Goal: Find specific page/section: Find specific page/section

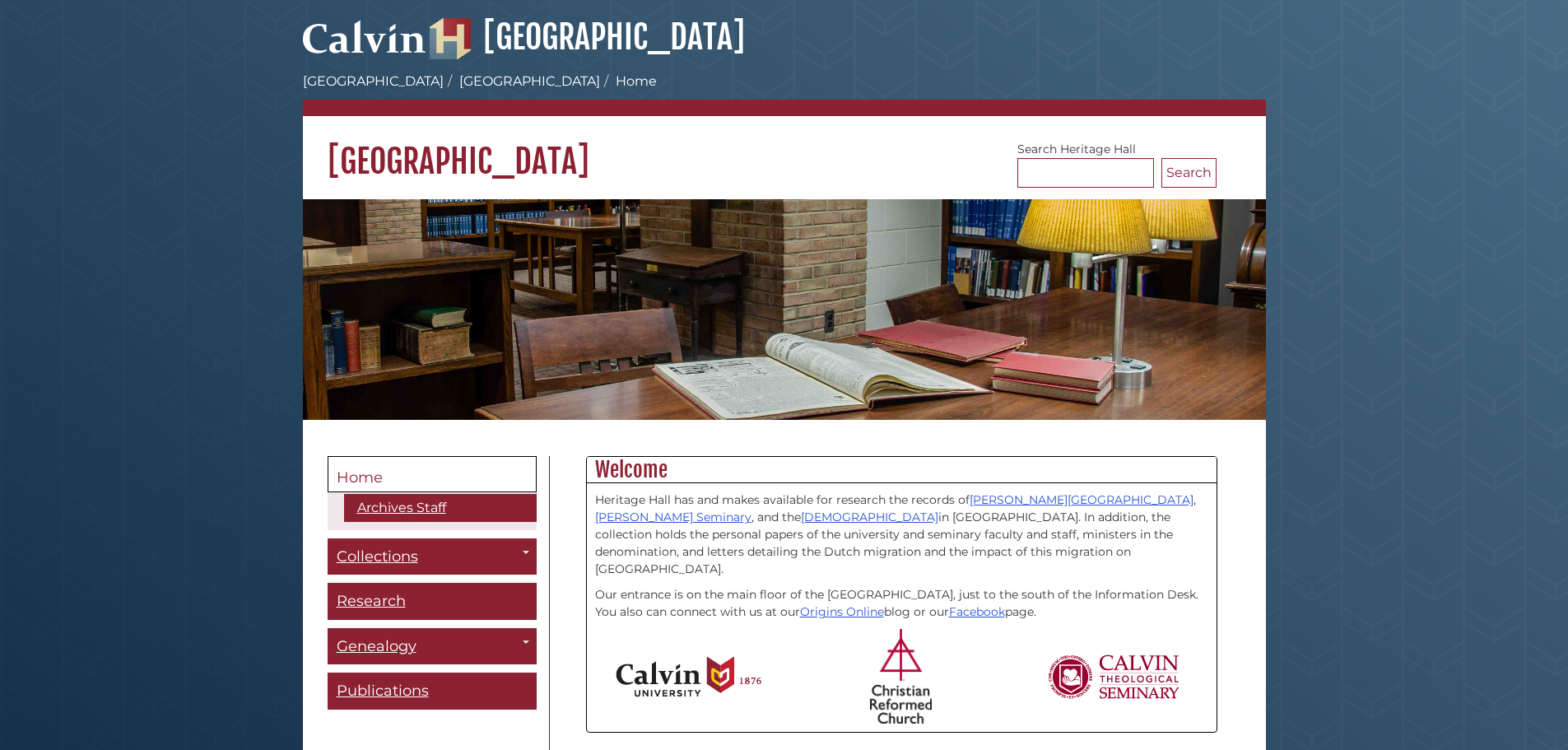
scroll to position [165, 0]
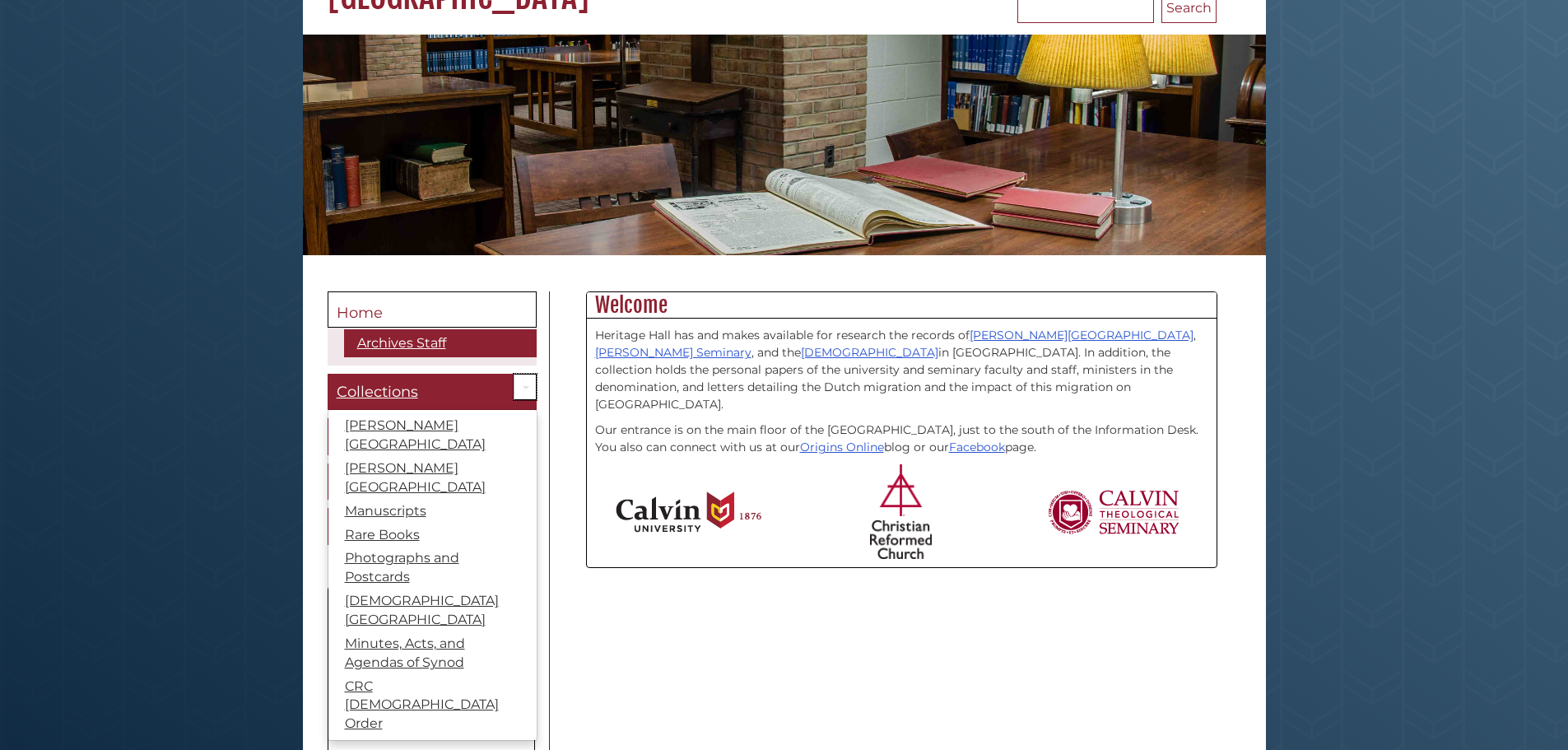
click at [533, 389] on link "Toggle Dropdown" at bounding box center [525, 387] width 23 height 28
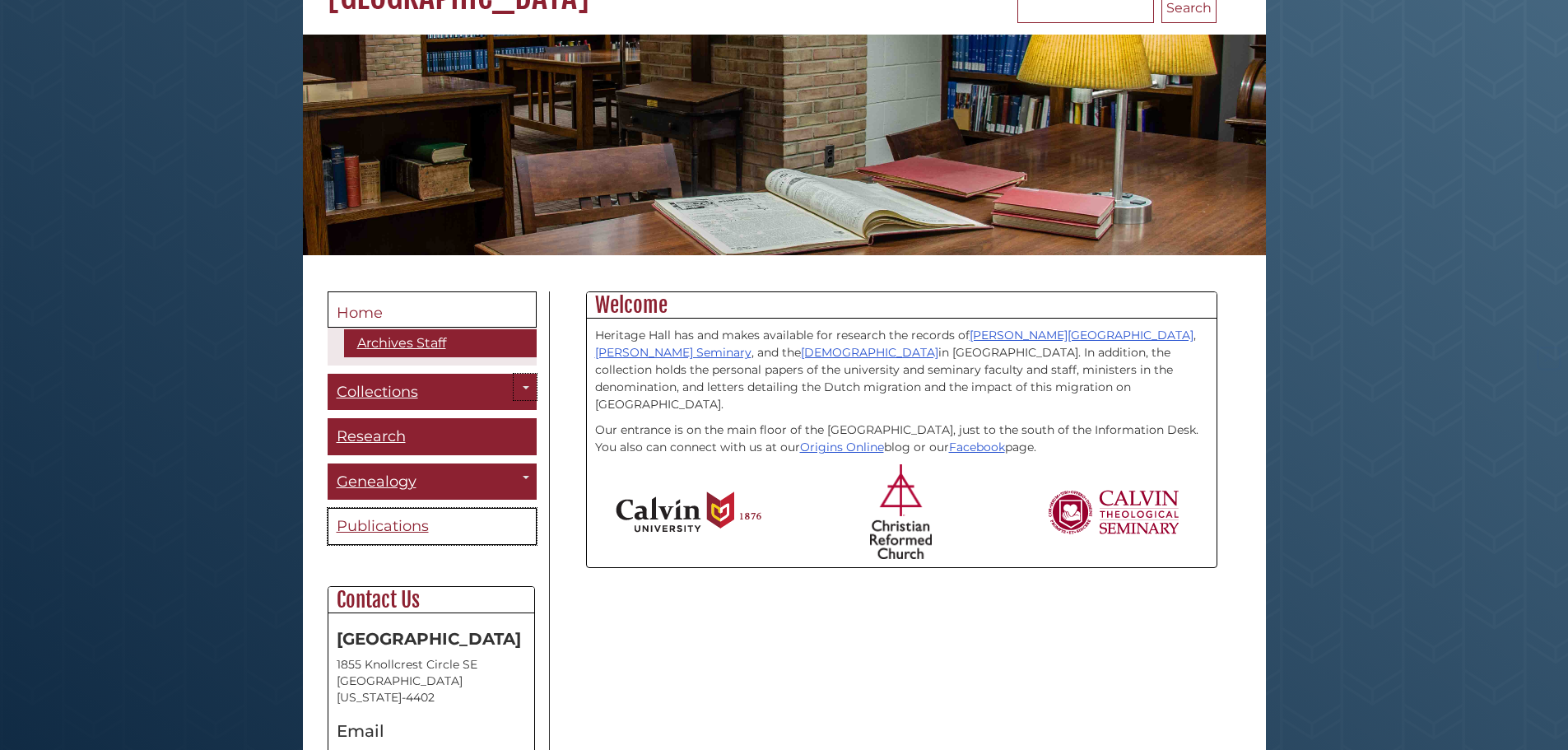
scroll to position [247, 0]
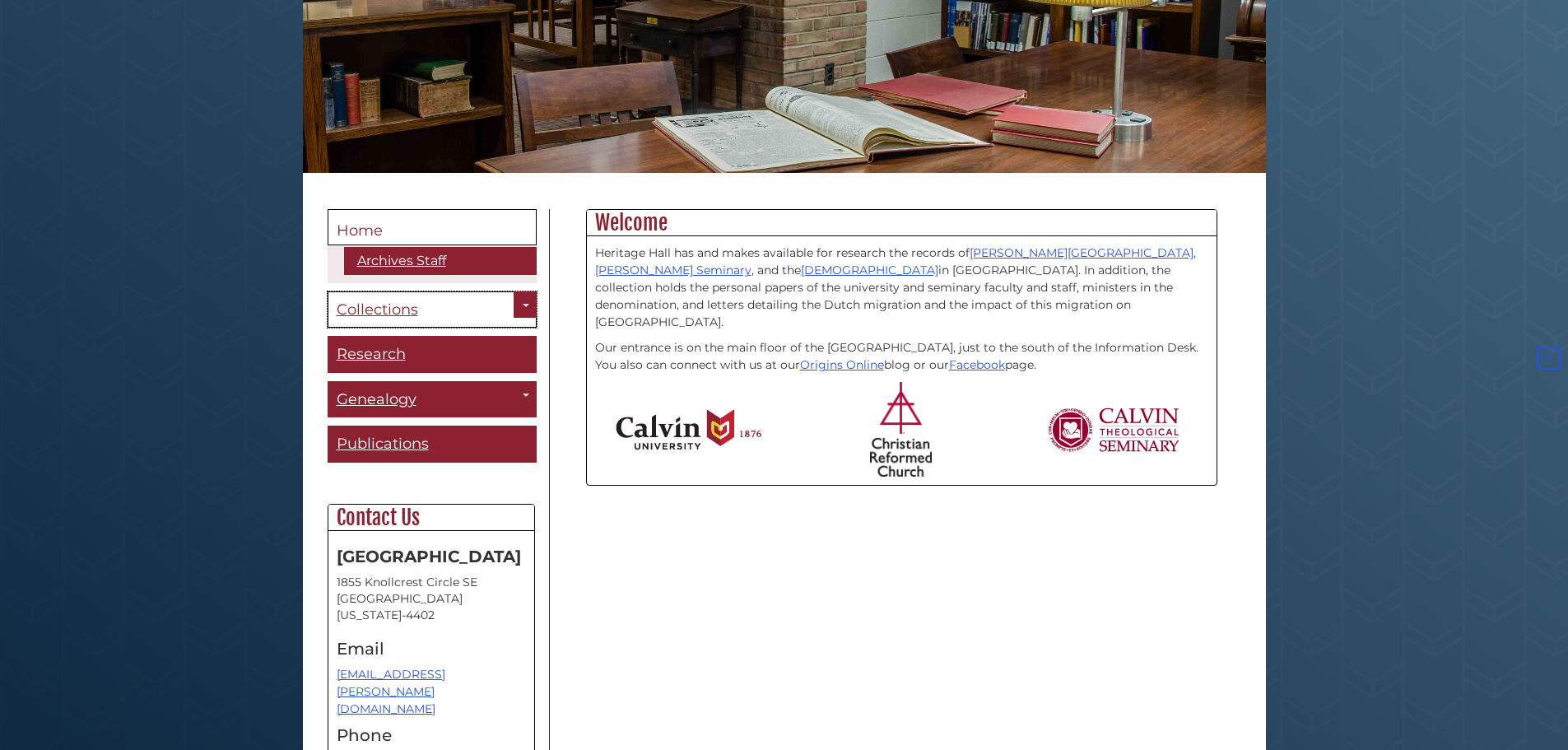
click at [399, 298] on link "Collections" at bounding box center [431, 310] width 209 height 37
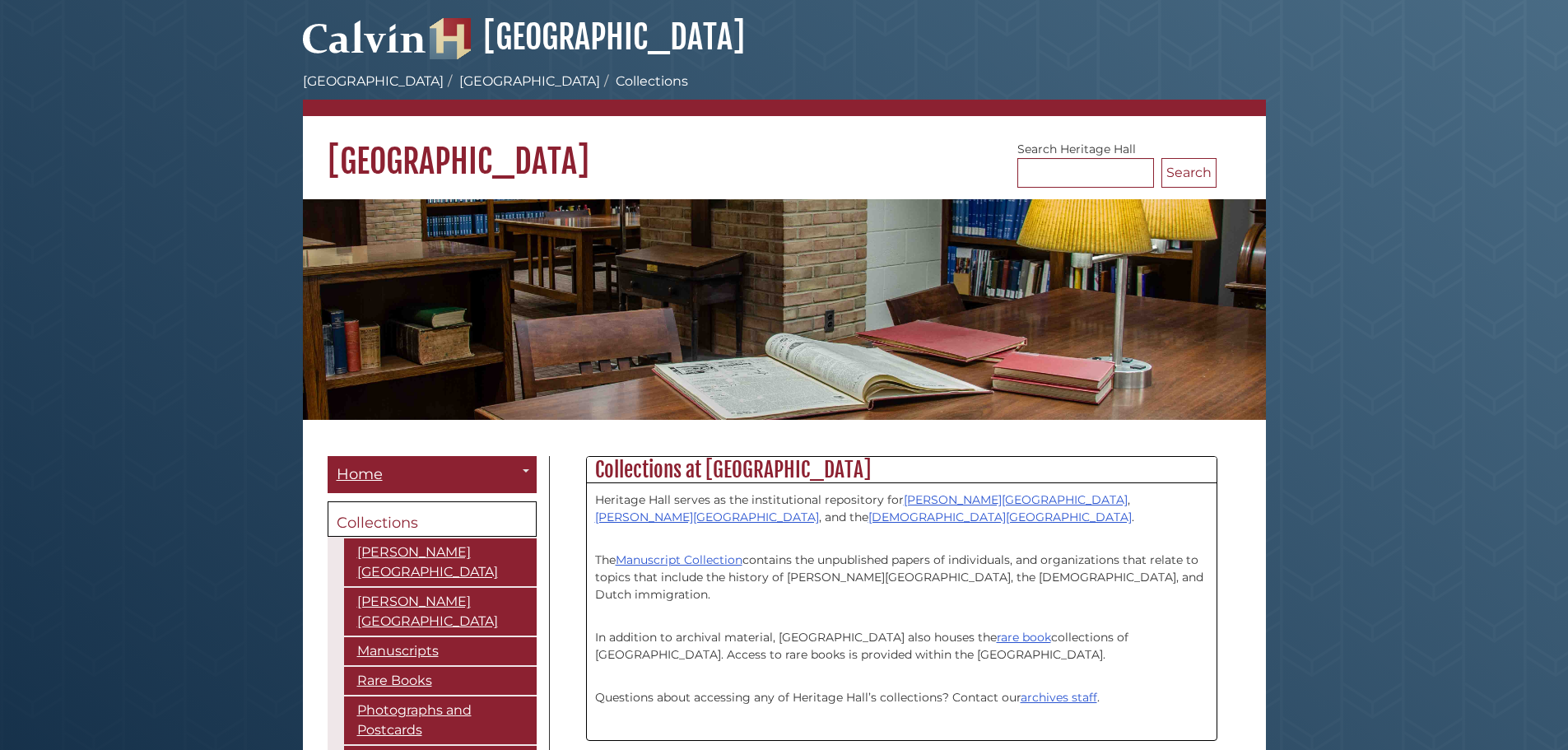
scroll to position [247, 0]
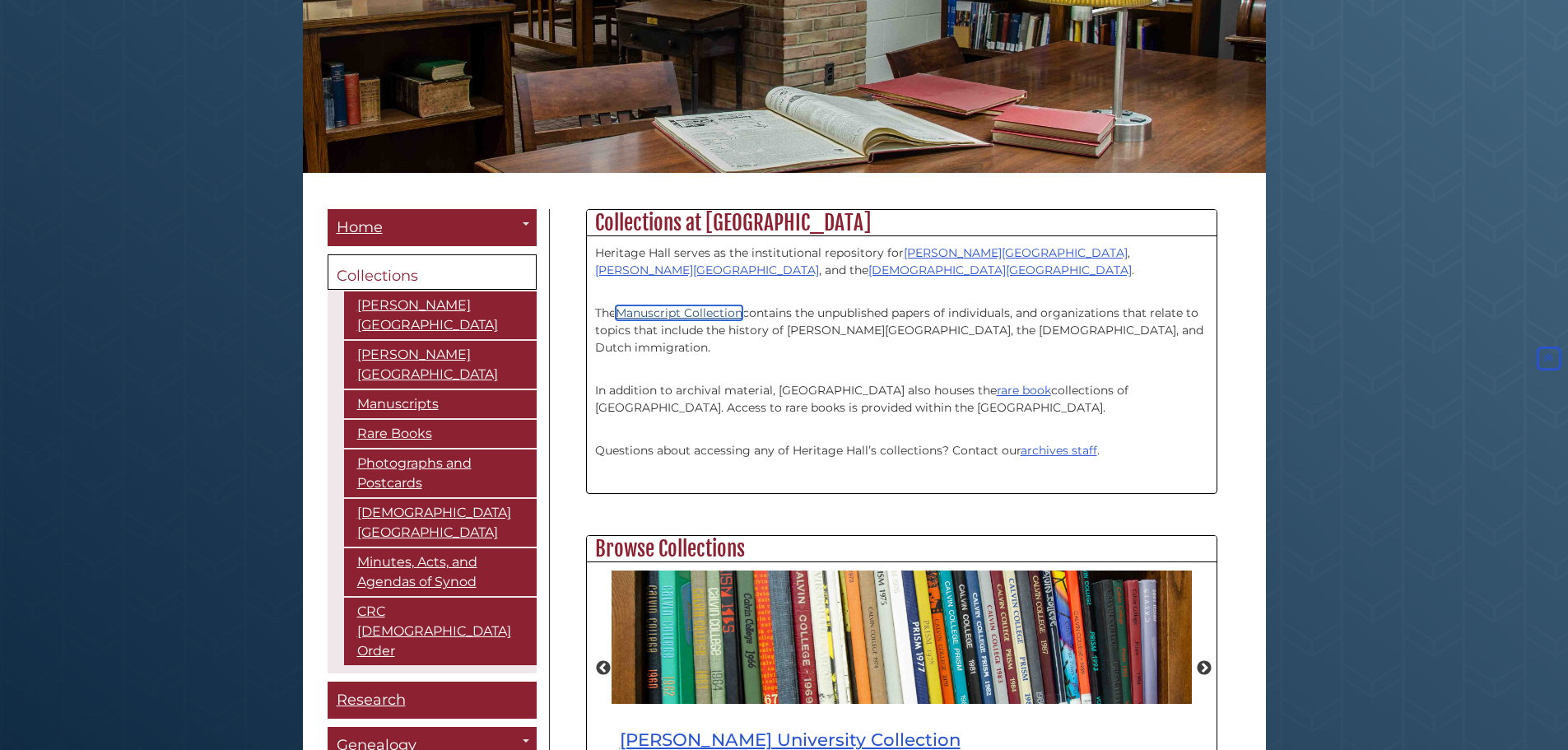
click at [680, 316] on link "Manuscript Collection" at bounding box center [679, 312] width 127 height 15
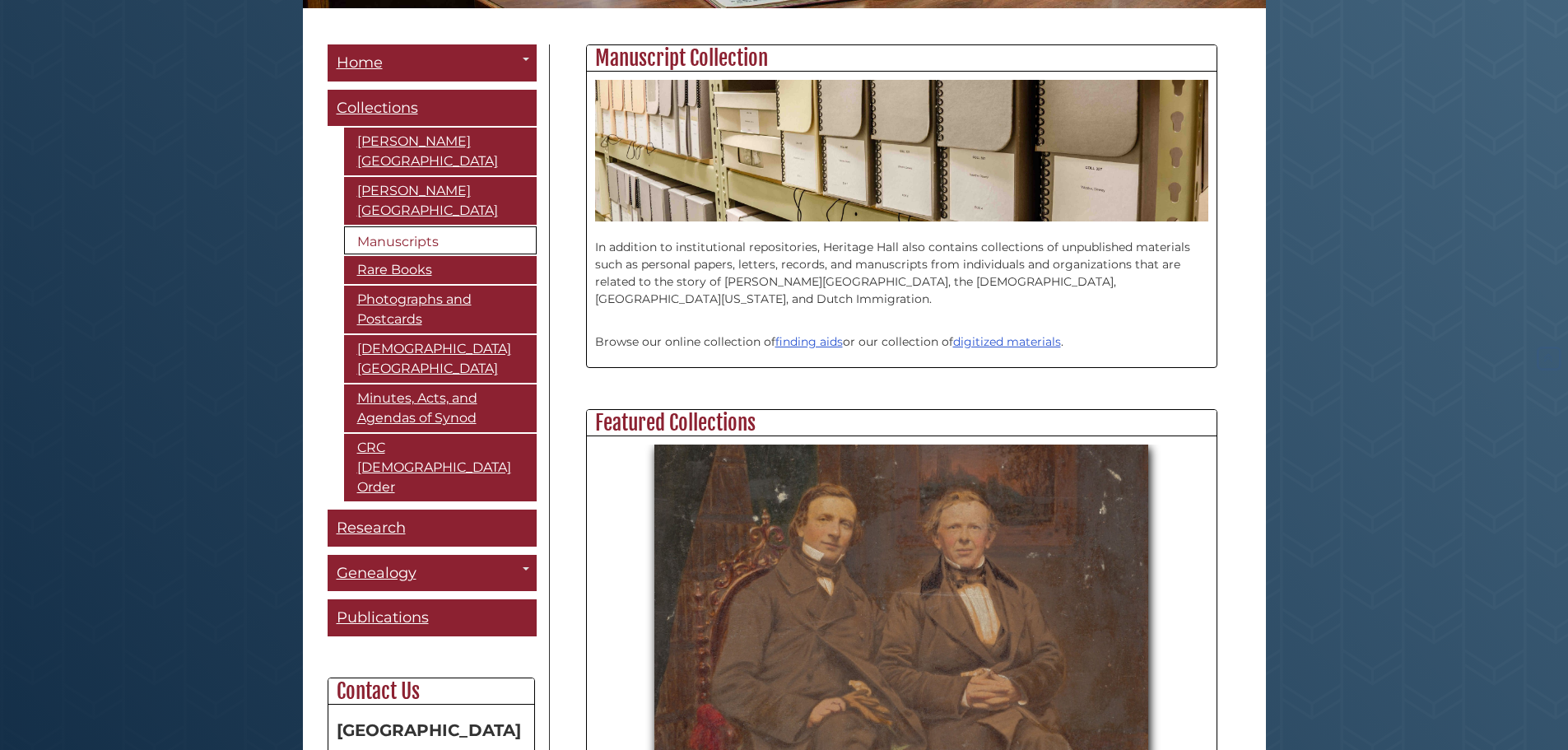
scroll to position [494, 0]
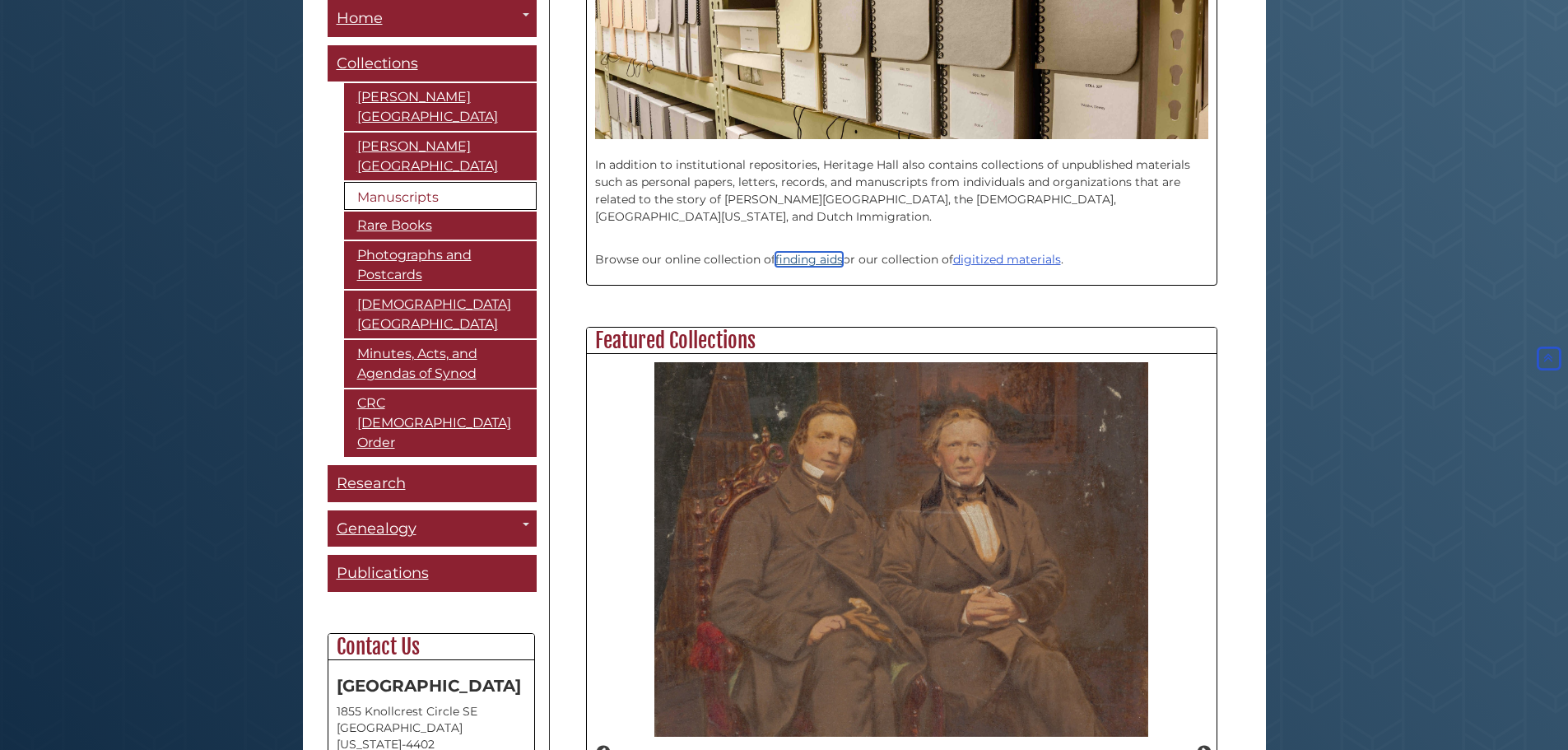
click at [813, 260] on link "finding aids" at bounding box center [808, 259] width 67 height 15
